Goal: Navigation & Orientation: Understand site structure

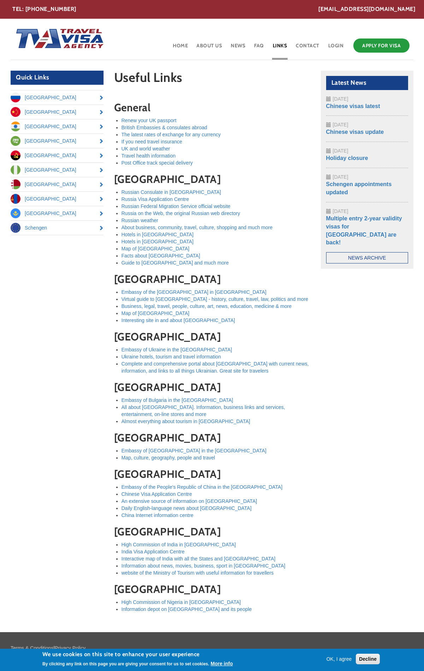
scroll to position [30, 0]
